Goal: Information Seeking & Learning: Learn about a topic

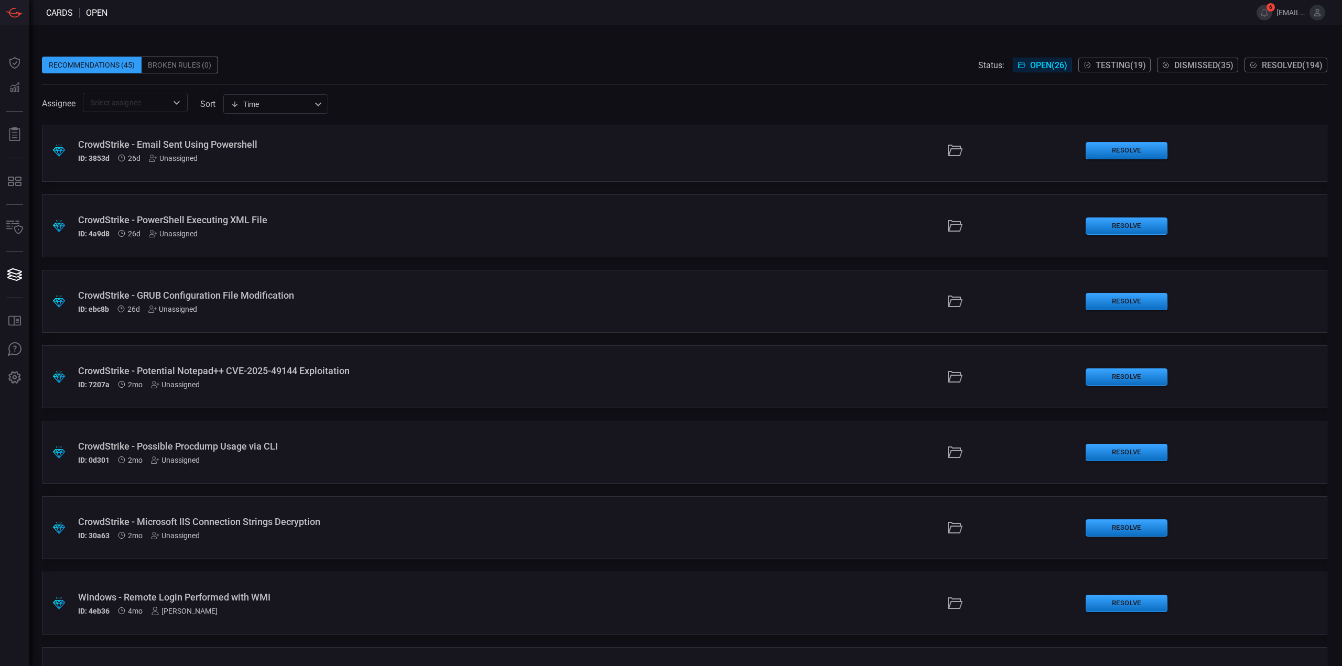
scroll to position [949, 0]
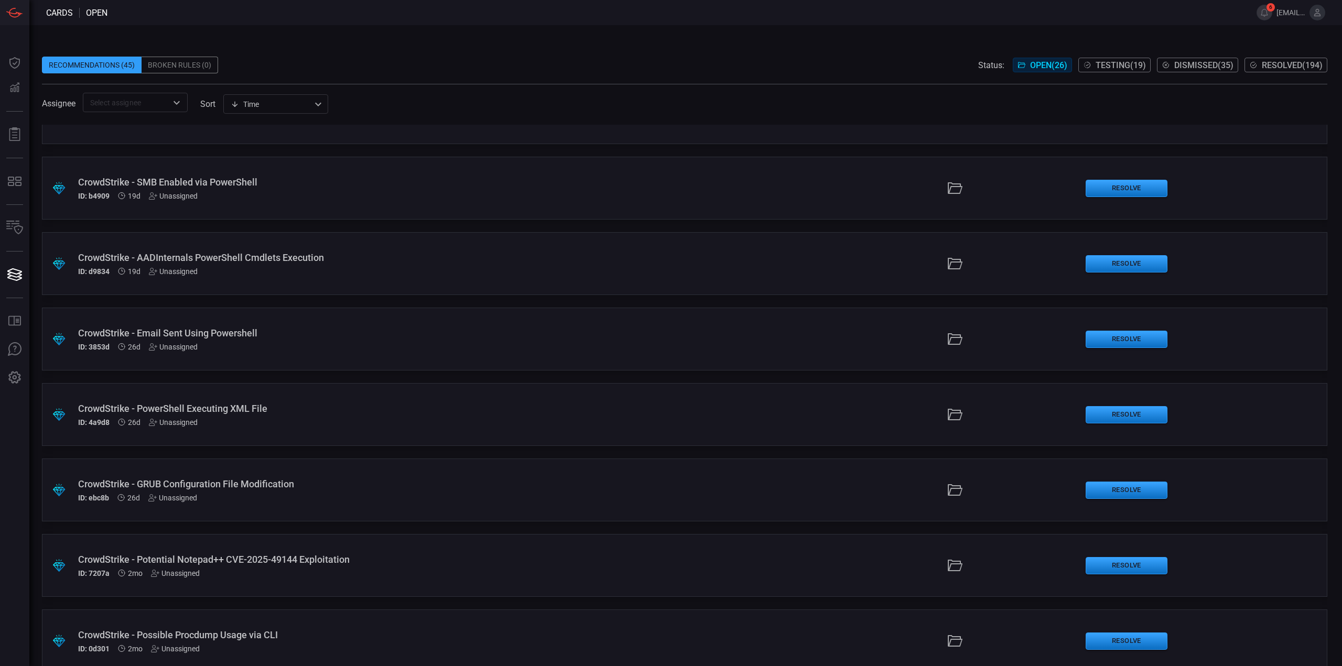
click at [292, 430] on div ".suggested_cards_icon{fill:url(#suggested_cards_icon);} CrowdStrike - PowerShel…" at bounding box center [684, 414] width 1285 height 63
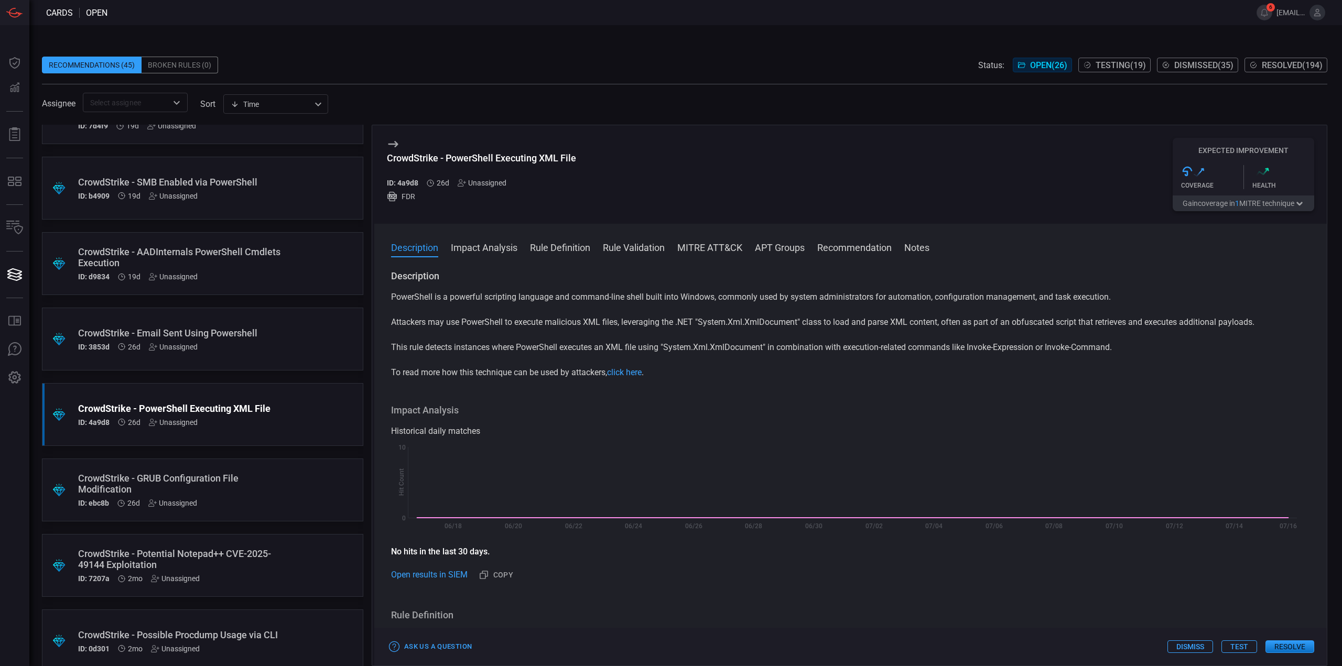
click at [257, 332] on div "CrowdStrike - Email Sent Using Powershell" at bounding box center [182, 333] width 209 height 11
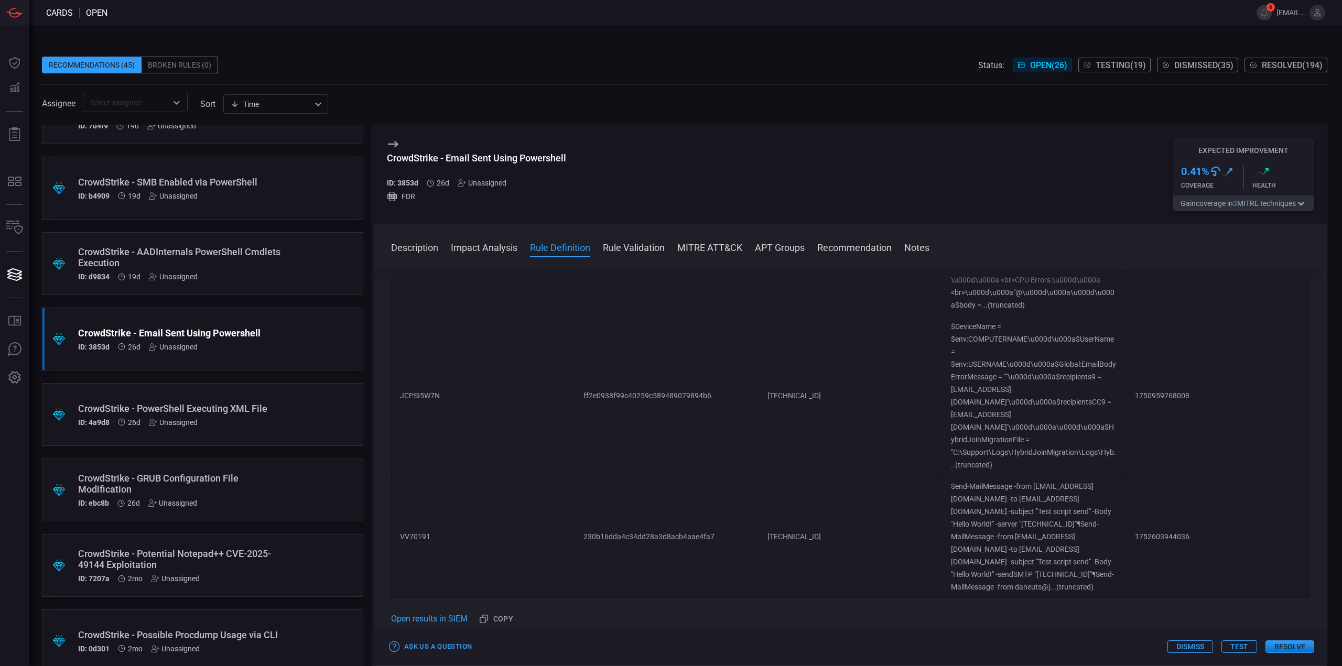
scroll to position [943, 0]
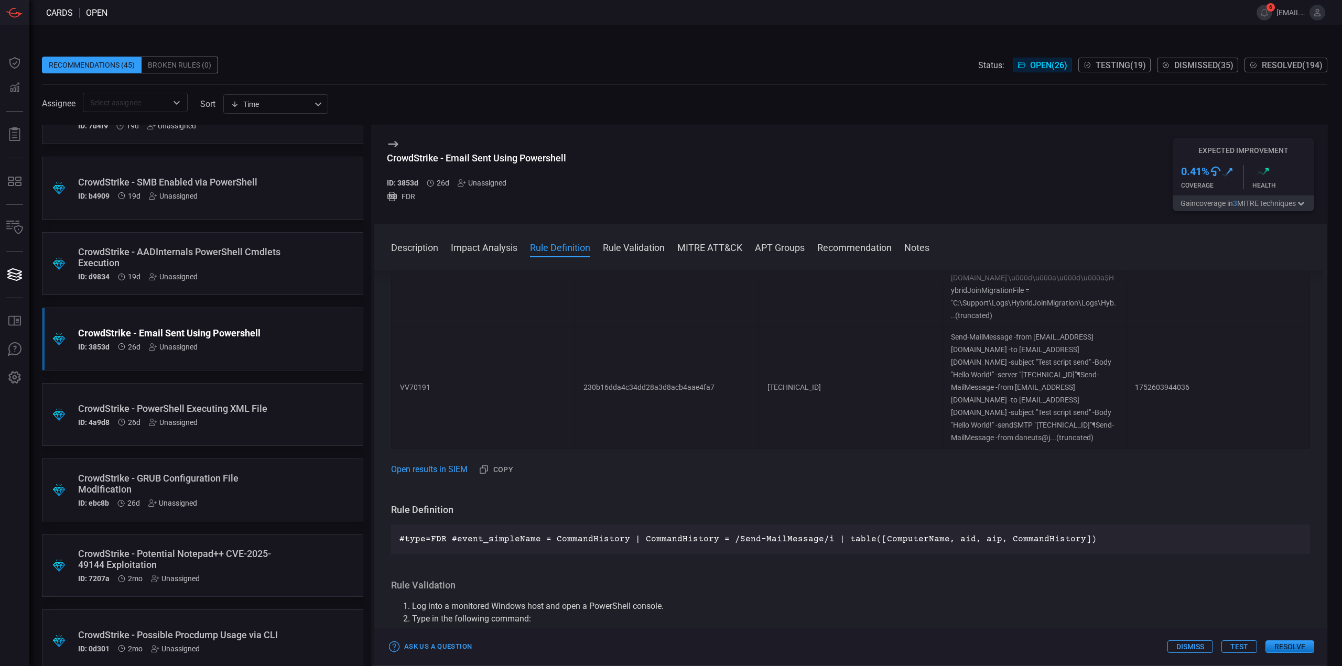
click at [659, 525] on div "#type=FDR #event_simpleName = CommandHistory | CommandHistory = /Send-MailMessa…" at bounding box center [850, 539] width 919 height 29
click at [655, 525] on div "#type=FDR #event_simpleName = CommandHistory | CommandHistory = /Send-MailMessa…" at bounding box center [850, 539] width 919 height 29
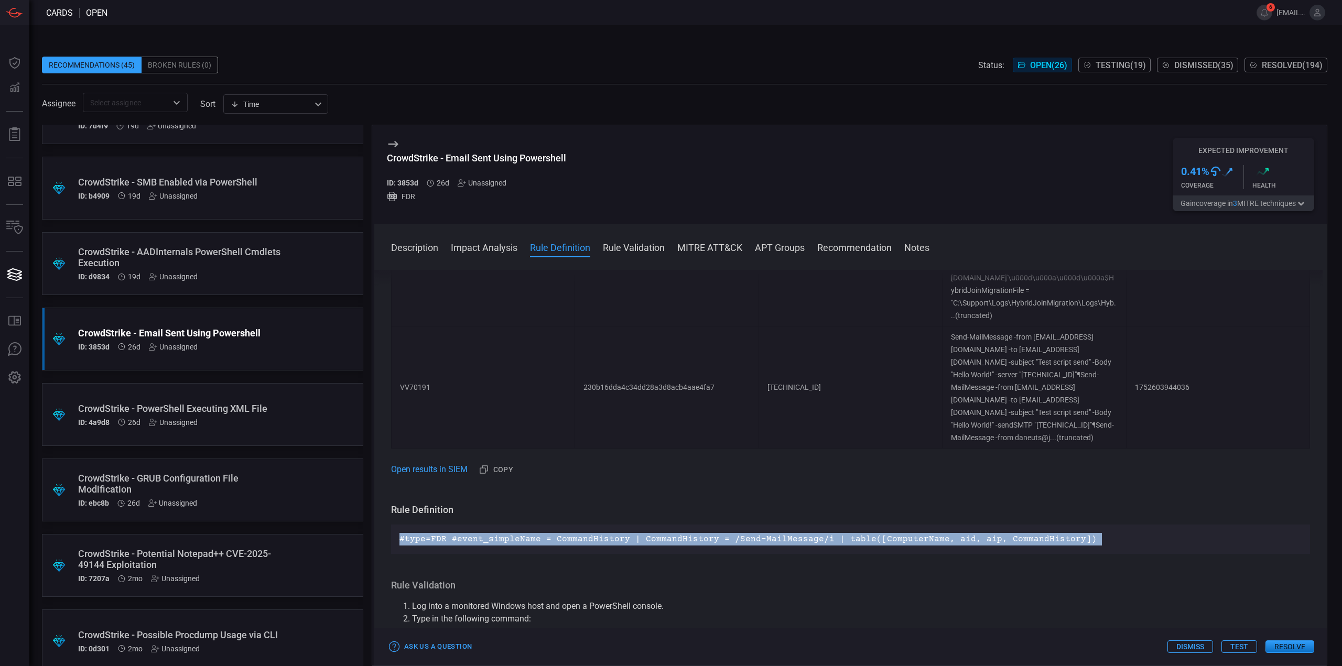
click at [655, 525] on div "#type=FDR #event_simpleName = CommandHistory | CommandHistory = /Send-MailMessa…" at bounding box center [850, 539] width 919 height 29
copy p "#type=FDR #event_simpleName = CommandHistory | CommandHistory = /Send-MailMessa…"
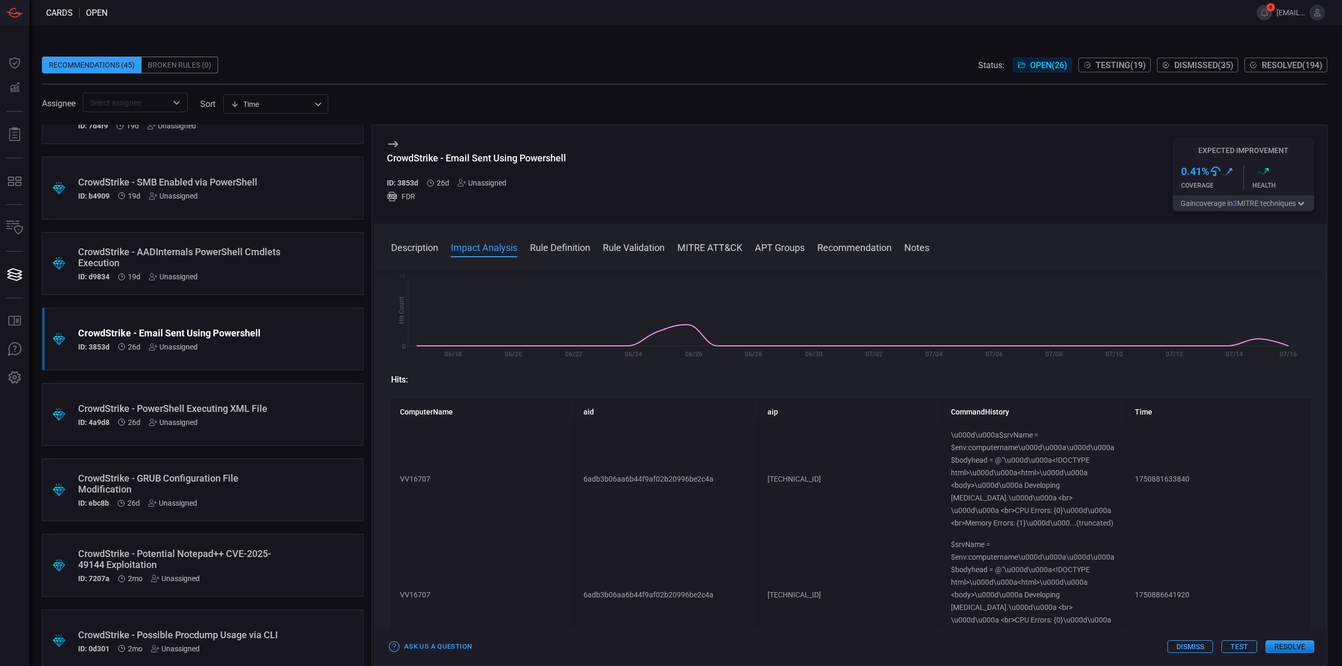
scroll to position [0, 0]
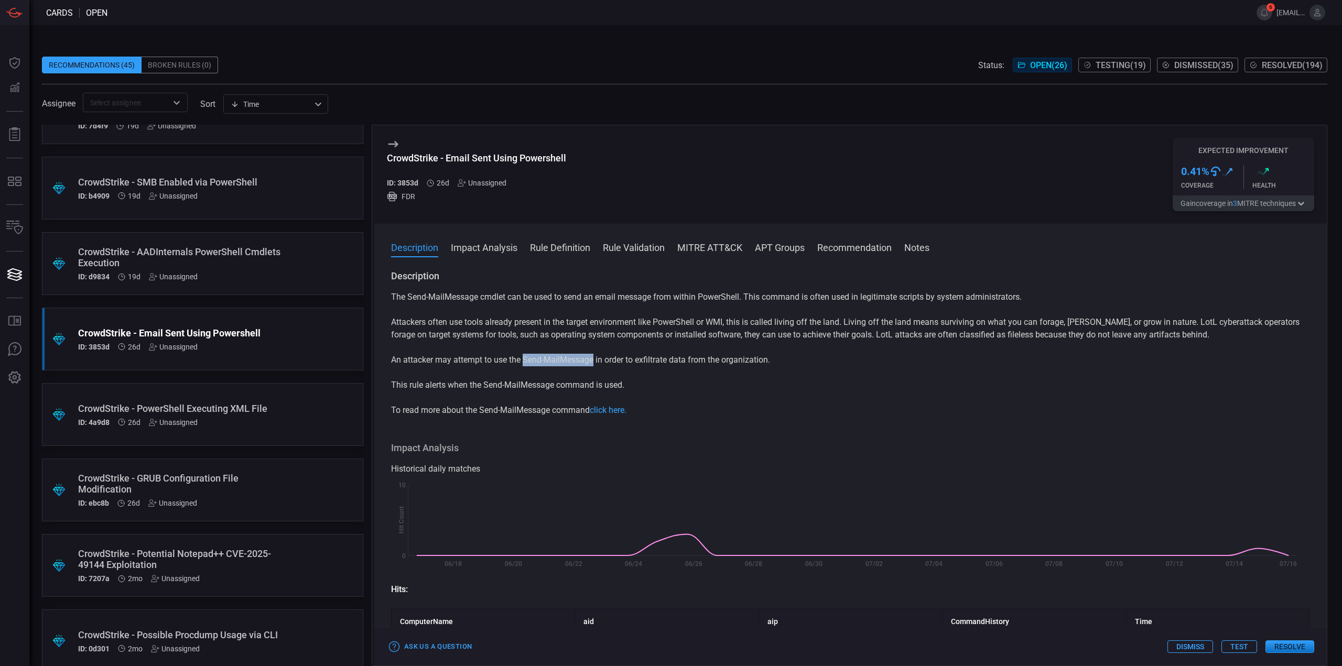
drag, startPoint x: 594, startPoint y: 357, endPoint x: 524, endPoint y: 356, distance: 70.2
click at [524, 356] on p "An attacker may attempt to use the Send-MailMessage in order to exfiltrate data…" at bounding box center [850, 360] width 919 height 13
copy p "Send-MailMessage"
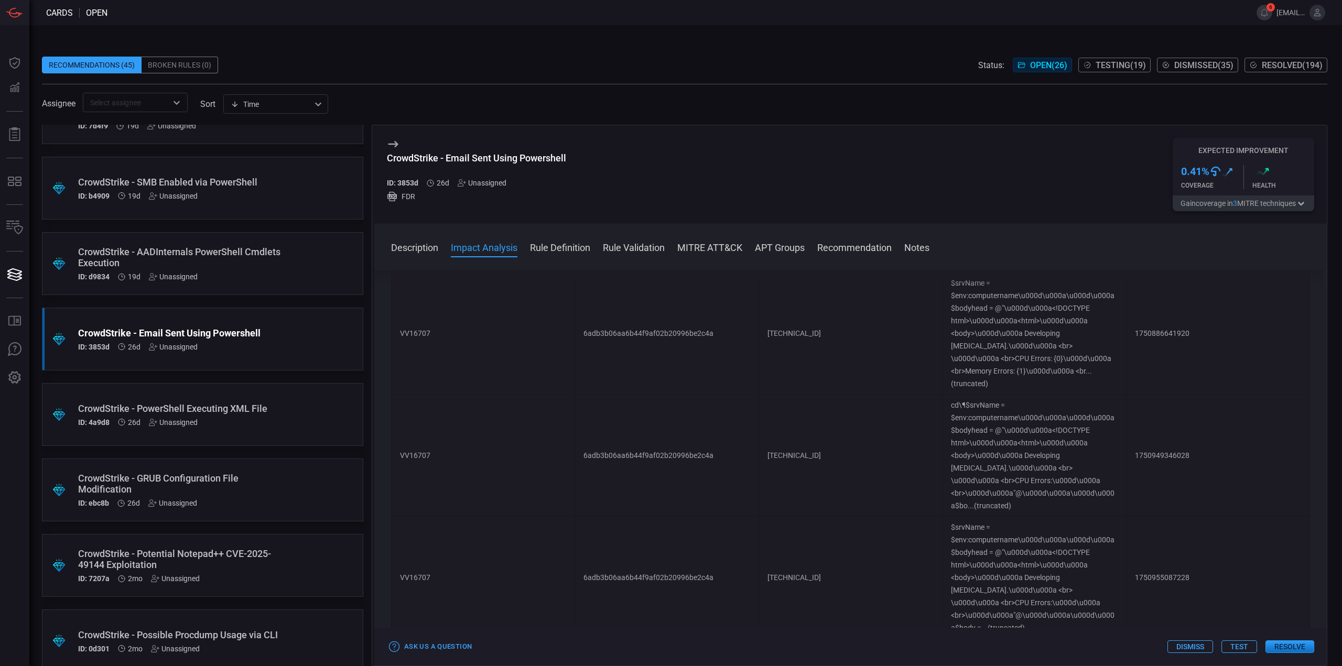
scroll to position [472, 0]
drag, startPoint x: 1082, startPoint y: 573, endPoint x: 964, endPoint y: 592, distance: 118.9
click at [964, 592] on td "$srvName = $env:computername\u000d\u000a\u000d\u000a$bodyhead = @"\u000d\u000a<…" at bounding box center [1033, 577] width 183 height 122
copy td "CPU Errors"
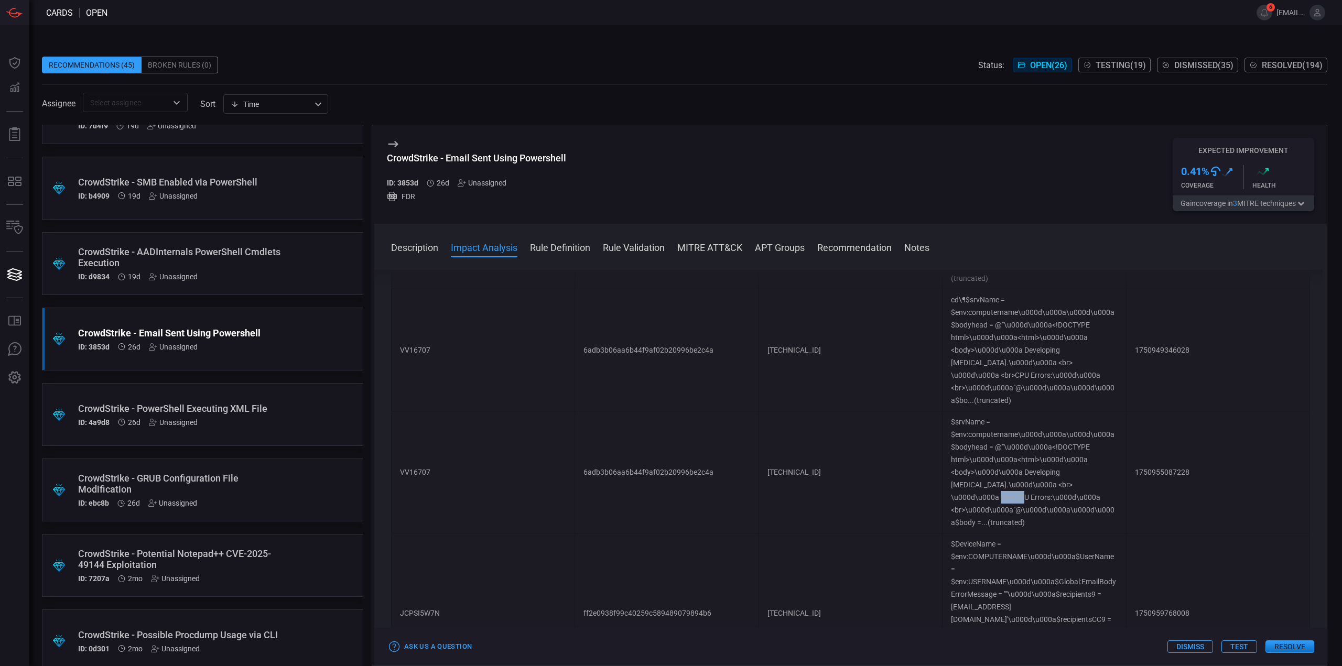
scroll to position [786, 0]
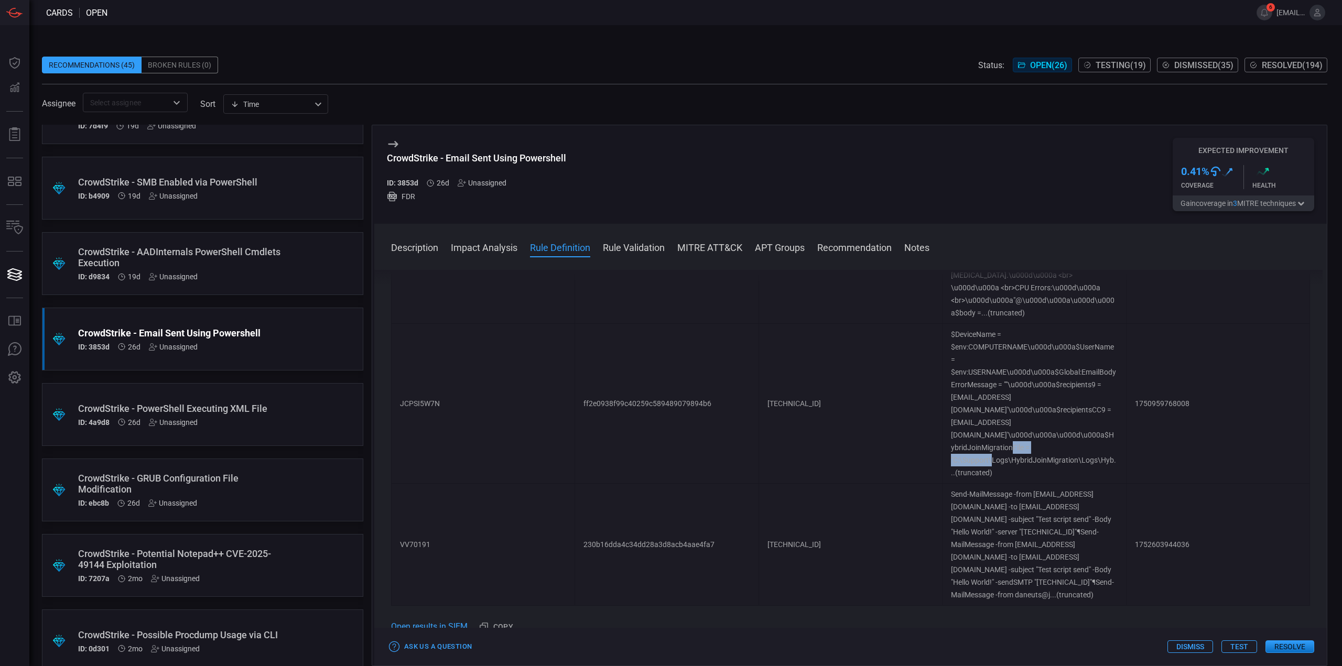
drag, startPoint x: 1007, startPoint y: 422, endPoint x: 1072, endPoint y: 422, distance: 65.0
click at [1072, 422] on td "$DeviceName = $env:COMPUTERNAME\u000d\u000a$UserName = $env:USERNAME\u000d\u000…" at bounding box center [1033, 404] width 183 height 160
copy td "HybridJoinMigration"
